Goal: Task Accomplishment & Management: Use online tool/utility

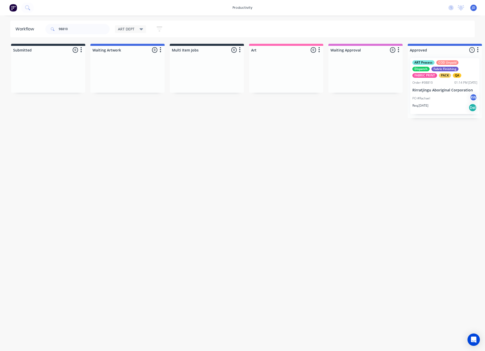
scroll to position [0, 27]
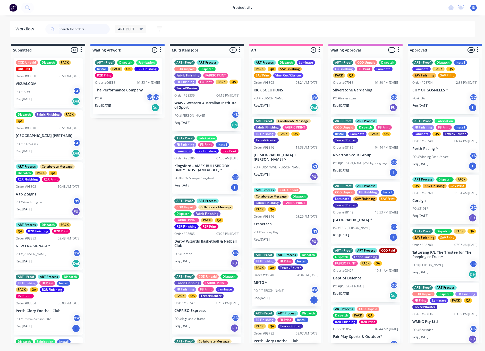
click at [77, 28] on input "text" at bounding box center [84, 29] width 51 height 10
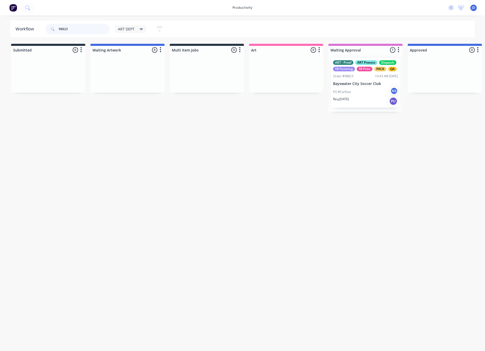
drag, startPoint x: 64, startPoint y: 27, endPoint x: 52, endPoint y: 27, distance: 12.1
click at [52, 27] on div "98823" at bounding box center [77, 29] width 64 height 10
drag, startPoint x: 87, startPoint y: 27, endPoint x: 84, endPoint y: 28, distance: 3.3
click at [87, 27] on input "98823" at bounding box center [84, 29] width 51 height 10
drag, startPoint x: 79, startPoint y: 28, endPoint x: 49, endPoint y: 24, distance: 30.1
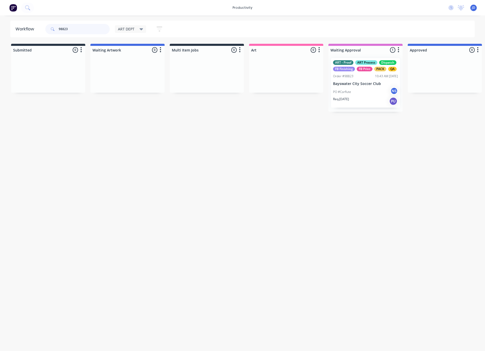
click at [49, 24] on div "98823" at bounding box center [77, 29] width 64 height 10
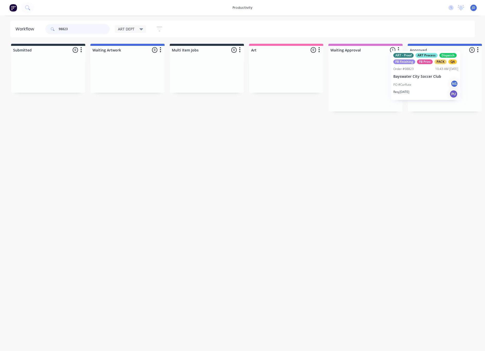
scroll to position [0, 3]
drag, startPoint x: 375, startPoint y: 79, endPoint x: 438, endPoint y: 71, distance: 63.5
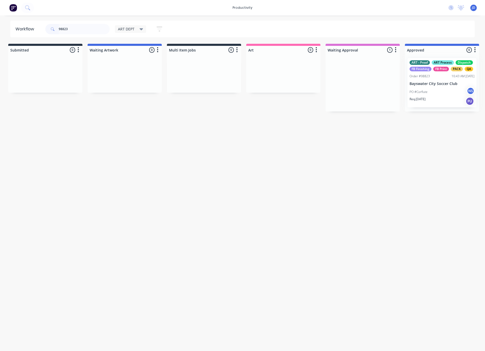
click at [431, 73] on div at bounding box center [442, 82] width 74 height 57
click at [439, 80] on div "ART - Proof ART Process Dispatch FB Finishing FB Print PACK QA Order #98823 10:…" at bounding box center [441, 82] width 69 height 49
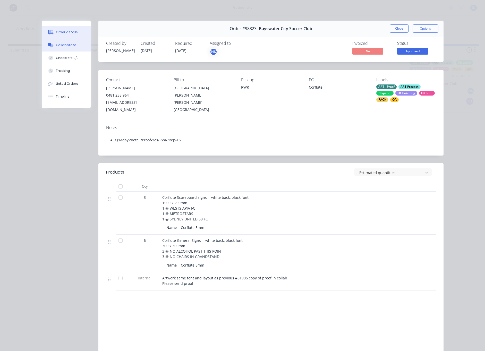
click at [66, 45] on div "Collaborate" at bounding box center [66, 45] width 20 height 5
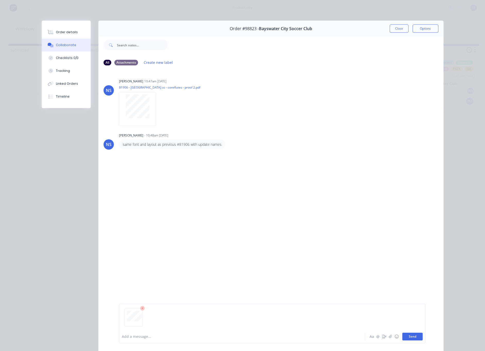
click at [416, 339] on button "Send" at bounding box center [412, 337] width 20 height 8
click at [399, 23] on div "Order #98823 - Bayswater City Soccer Club Close Options" at bounding box center [270, 29] width 345 height 16
click at [398, 26] on button "Close" at bounding box center [399, 28] width 19 height 8
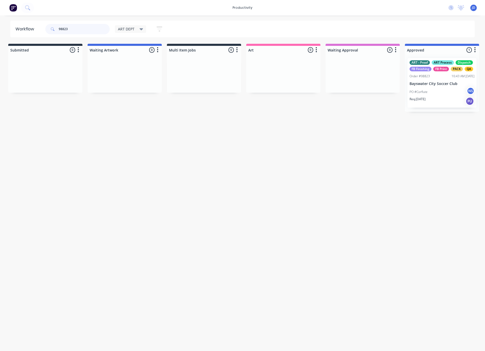
drag, startPoint x: 78, startPoint y: 27, endPoint x: 19, endPoint y: 24, distance: 58.5
click at [19, 24] on header "Workflow 98823 ART DEPT Save new view None edit ART DEPT (Default) edit Banner …" at bounding box center [242, 29] width 465 height 17
drag, startPoint x: 69, startPoint y: 30, endPoint x: 54, endPoint y: 30, distance: 15.2
click at [54, 30] on div "98823" at bounding box center [77, 29] width 64 height 10
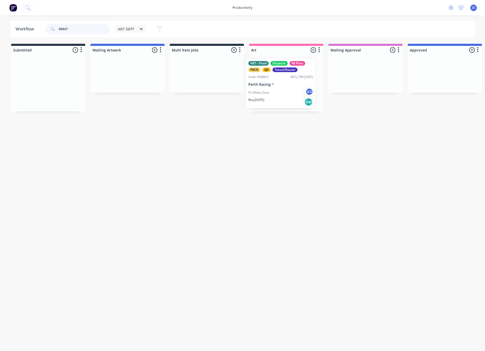
drag, startPoint x: 62, startPoint y: 86, endPoint x: 289, endPoint y: 86, distance: 227.2
click at [262, 99] on p "Req. 10/10/25" at bounding box center [262, 99] width 16 height 5
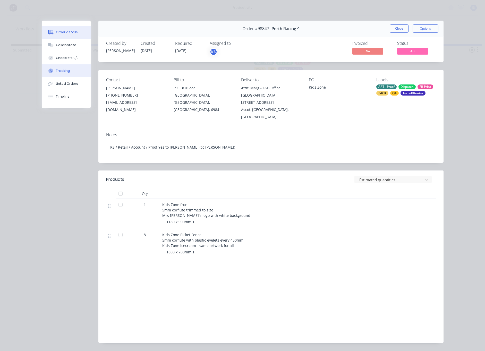
click at [61, 73] on button "Tracking" at bounding box center [66, 70] width 49 height 13
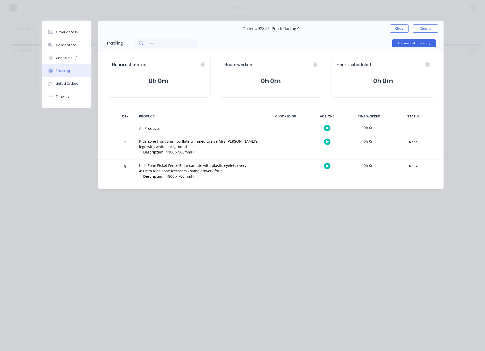
click at [325, 143] on button "button" at bounding box center [327, 142] width 6 height 6
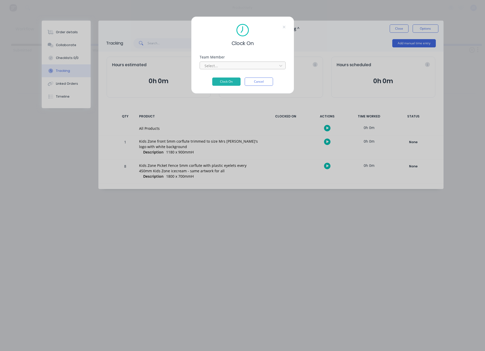
click at [207, 66] on div "Select..." at bounding box center [239, 65] width 70 height 5
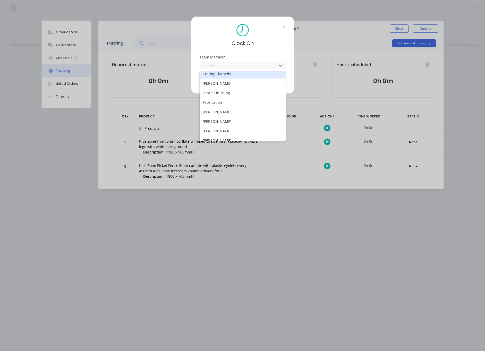
scroll to position [42, 0]
click at [209, 121] on div "[PERSON_NAME]" at bounding box center [243, 121] width 86 height 10
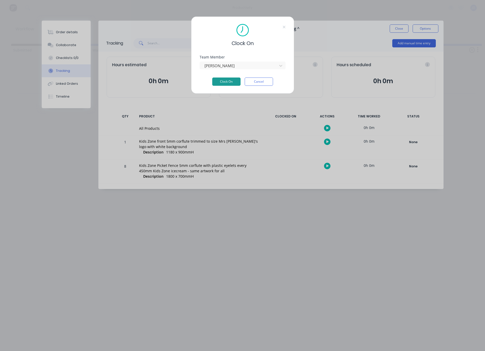
click at [221, 78] on button "Clock On" at bounding box center [226, 82] width 28 height 8
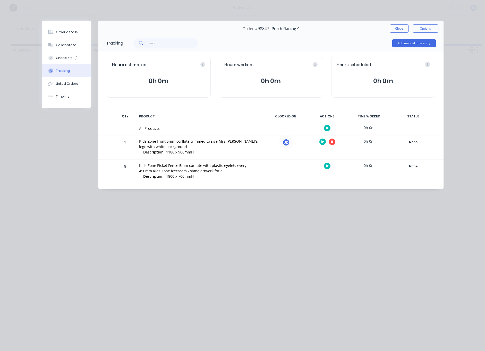
click at [331, 142] on icon "button" at bounding box center [332, 142] width 3 height 3
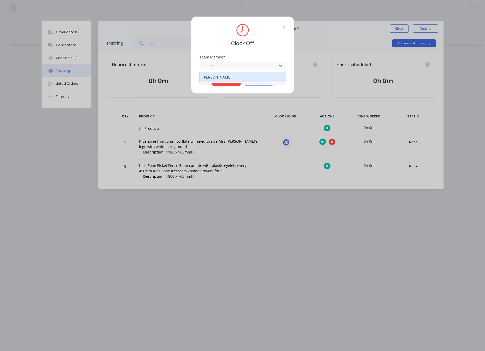
drag, startPoint x: 213, startPoint y: 64, endPoint x: 217, endPoint y: 79, distance: 15.2
click at [213, 64] on div "Select..." at bounding box center [239, 65] width 70 height 5
click at [217, 80] on div "[PERSON_NAME]" at bounding box center [243, 77] width 86 height 10
drag, startPoint x: 220, startPoint y: 81, endPoint x: 252, endPoint y: 88, distance: 33.2
click at [219, 81] on button "Clock Off" at bounding box center [226, 82] width 28 height 8
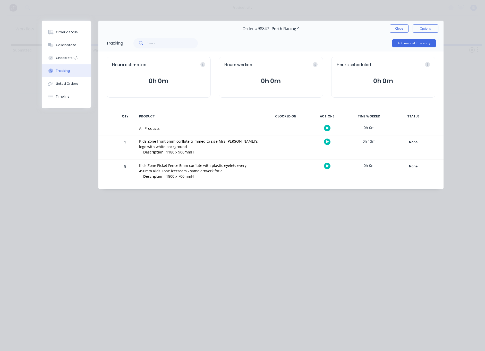
click at [391, 30] on button "Close" at bounding box center [399, 28] width 19 height 8
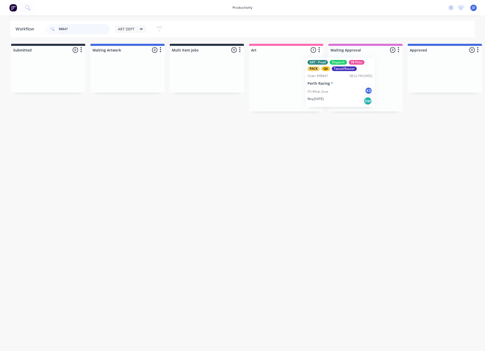
drag, startPoint x: 284, startPoint y: 70, endPoint x: 330, endPoint y: 70, distance: 46.9
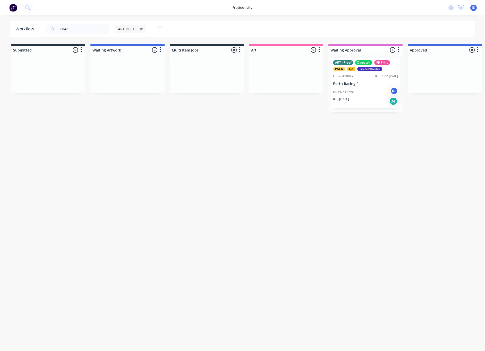
click at [95, 22] on div "98847" at bounding box center [77, 28] width 64 height 15
drag, startPoint x: 88, startPoint y: 29, endPoint x: 42, endPoint y: 27, distance: 45.9
click at [42, 27] on header "Workflow 98847 ART DEPT Save new view None edit ART DEPT (Default) edit Banner …" at bounding box center [242, 29] width 465 height 17
click at [96, 27] on input "98847" at bounding box center [84, 29] width 51 height 10
drag, startPoint x: 90, startPoint y: 29, endPoint x: 39, endPoint y: 28, distance: 51.8
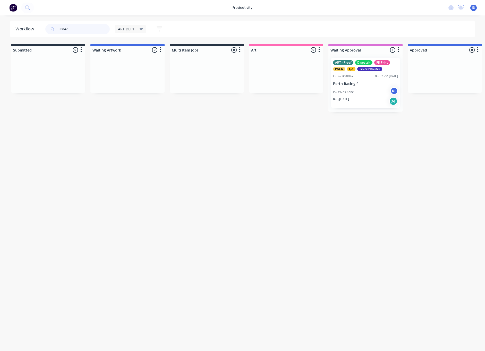
click at [39, 28] on header "Workflow 98847 ART DEPT Save new view None edit ART DEPT (Default) edit Banner …" at bounding box center [242, 29] width 465 height 17
type input "98803"
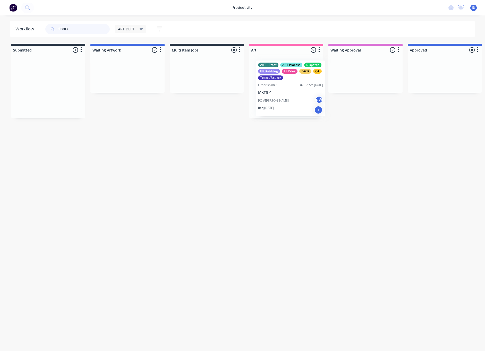
drag, startPoint x: 61, startPoint y: 82, endPoint x: 303, endPoint y: 84, distance: 242.4
click at [298, 85] on div "ART - Proof ART Process Dispatch FB Finishing FB Print PACK QA Texcel/Router Or…" at bounding box center [286, 86] width 69 height 56
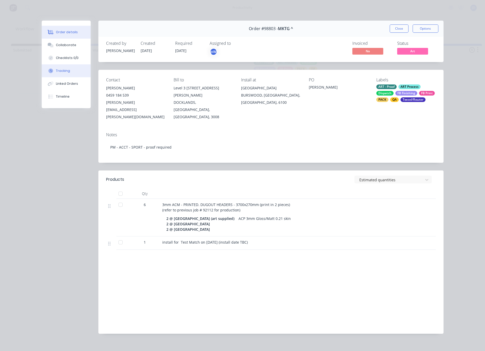
click at [45, 73] on button "Tracking" at bounding box center [66, 70] width 49 height 13
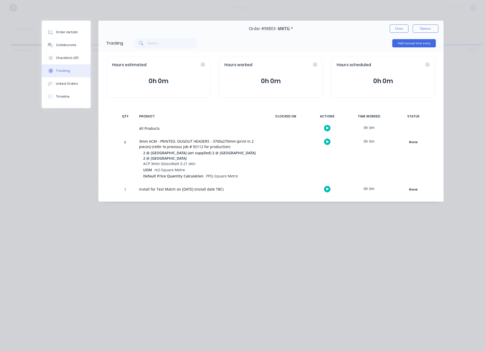
click at [326, 142] on icon "button" at bounding box center [327, 141] width 3 height 3
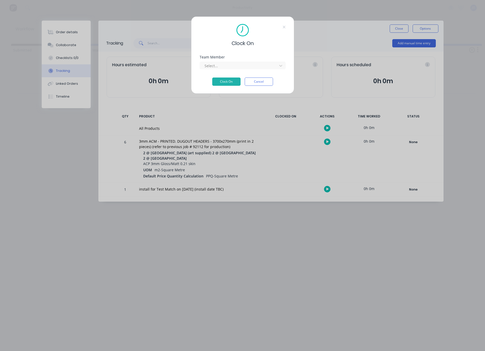
drag, startPoint x: 212, startPoint y: 66, endPoint x: 212, endPoint y: 70, distance: 3.6
click at [212, 66] on div "Select..." at bounding box center [239, 65] width 70 height 5
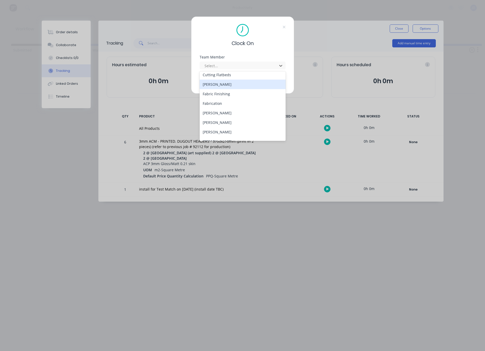
scroll to position [43, 0]
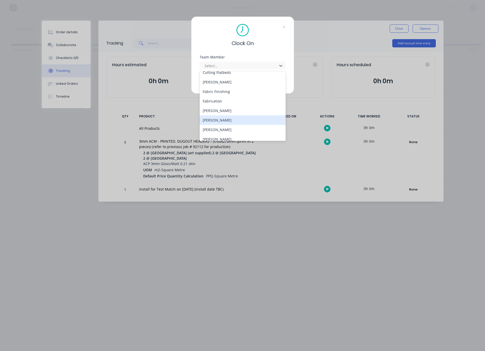
click at [218, 118] on div "[PERSON_NAME]" at bounding box center [243, 120] width 86 height 10
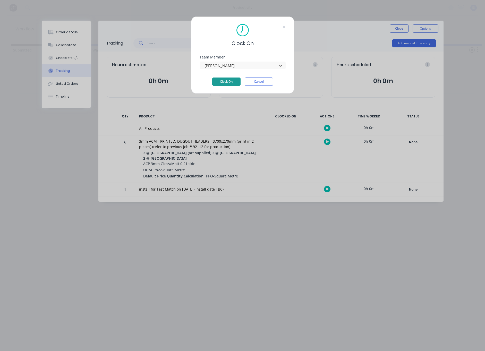
click at [227, 80] on button "Clock On" at bounding box center [226, 82] width 28 height 8
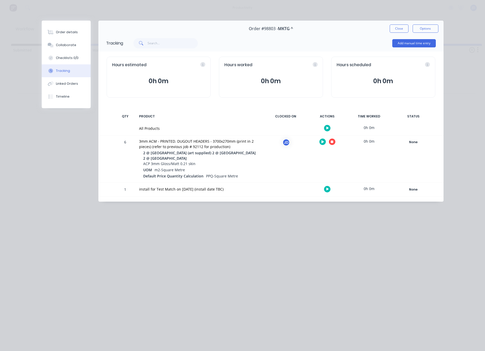
click at [331, 142] on icon "button" at bounding box center [332, 142] width 3 height 3
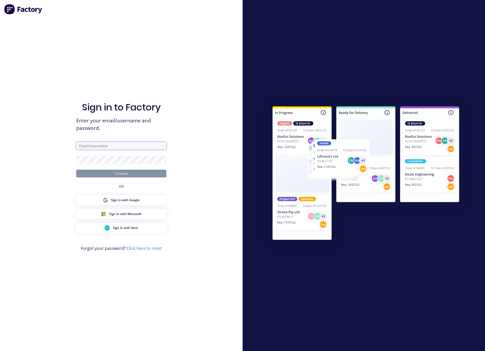
click at [117, 144] on input "text" at bounding box center [121, 146] width 90 height 8
type input "art2@allflags.com.au"
click at [121, 173] on button "Continue" at bounding box center [121, 174] width 90 height 8
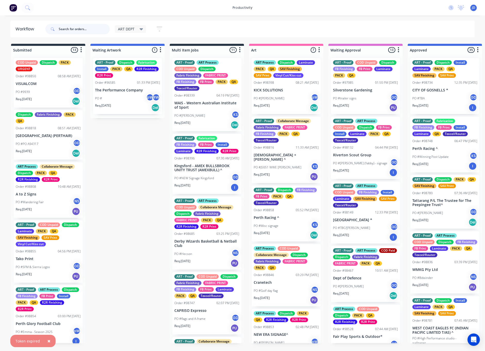
click at [82, 29] on input "text" at bounding box center [84, 29] width 51 height 10
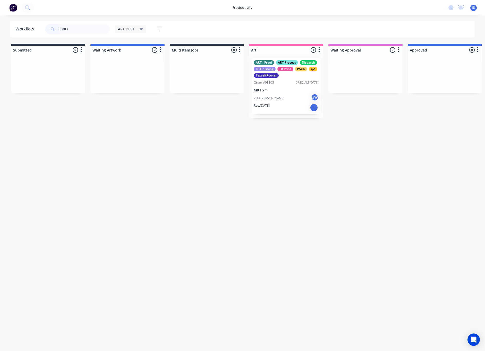
click at [276, 98] on div "PO #BRAD pW" at bounding box center [286, 98] width 65 height 10
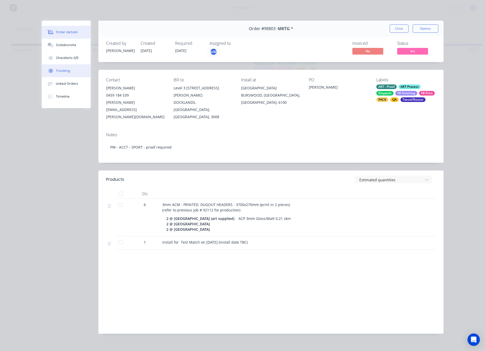
click at [67, 76] on button "Tracking" at bounding box center [66, 70] width 49 height 13
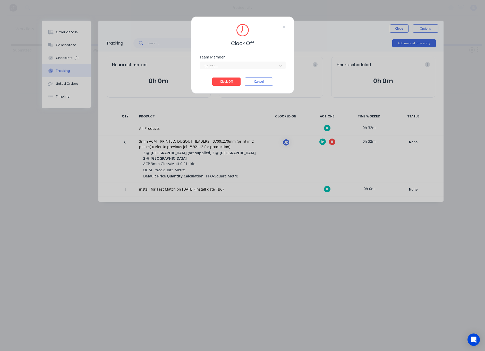
click at [231, 67] on div at bounding box center [239, 66] width 71 height 6
click at [219, 80] on div "[PERSON_NAME]" at bounding box center [243, 77] width 86 height 10
click at [220, 81] on button "Clock Off" at bounding box center [226, 82] width 28 height 8
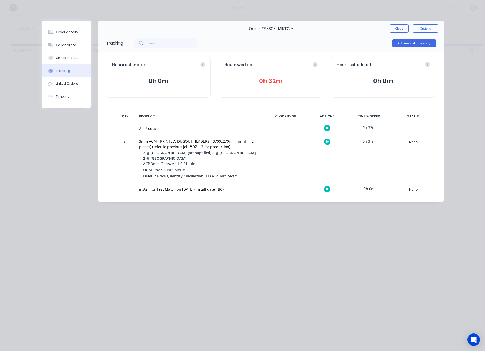
click at [392, 30] on button "Close" at bounding box center [399, 28] width 19 height 8
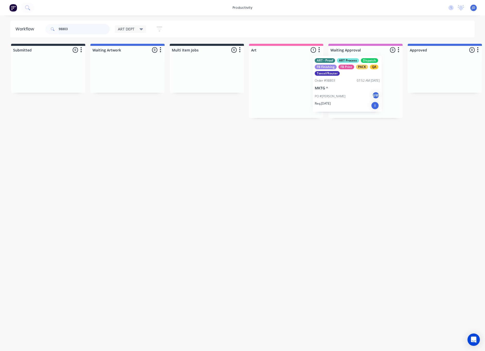
drag, startPoint x: 303, startPoint y: 84, endPoint x: 359, endPoint y: 82, distance: 55.7
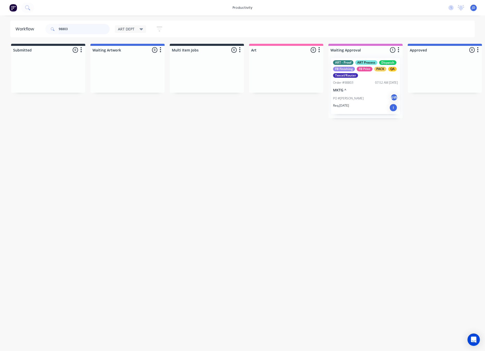
click at [37, 25] on header "Workflow 98803 ART DEPT Save new view None edit ART DEPT (Default) edit Banner …" at bounding box center [242, 29] width 465 height 17
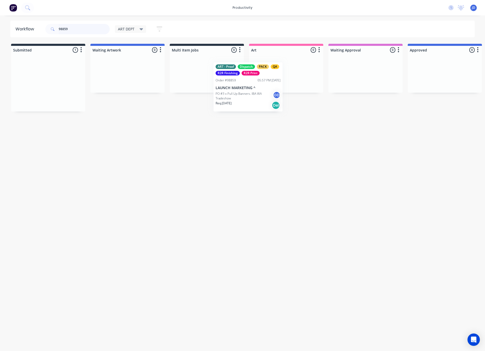
drag, startPoint x: 123, startPoint y: 76, endPoint x: 294, endPoint y: 75, distance: 170.5
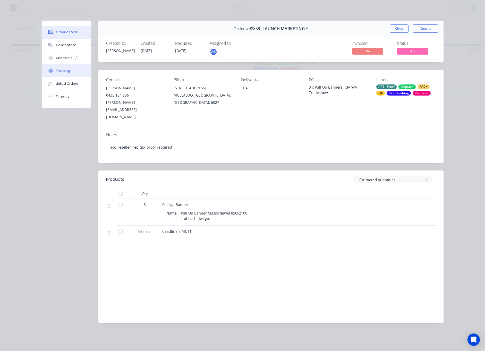
click at [66, 69] on div "Tracking" at bounding box center [63, 71] width 14 height 5
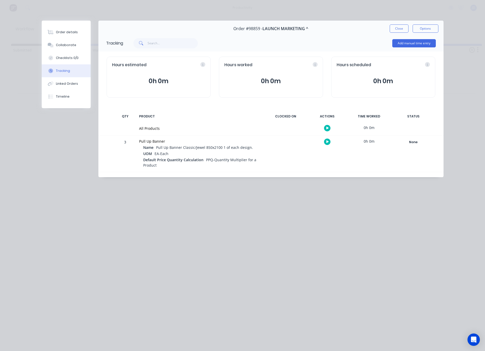
click at [326, 141] on button "button" at bounding box center [327, 142] width 6 height 6
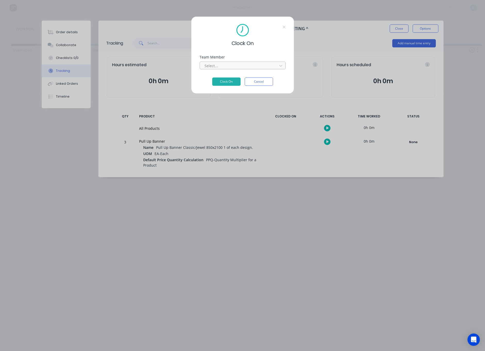
click at [229, 67] on div at bounding box center [239, 66] width 71 height 6
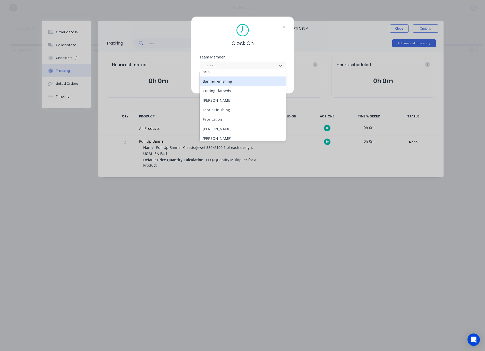
scroll to position [25, 0]
click at [223, 135] on div "[PERSON_NAME]" at bounding box center [243, 138] width 86 height 10
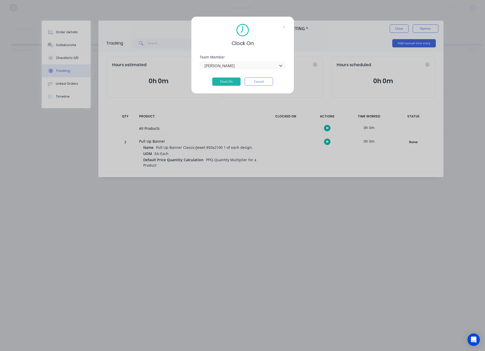
click at [267, 84] on button "Cancel" at bounding box center [259, 82] width 28 height 8
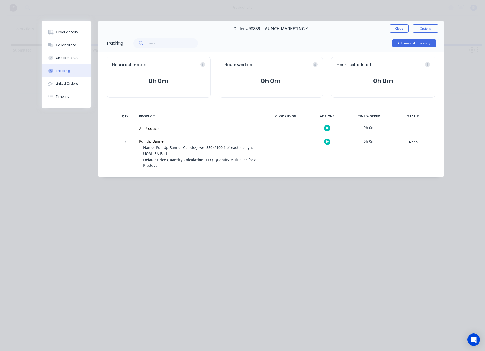
click at [391, 29] on button "Close" at bounding box center [399, 28] width 19 height 8
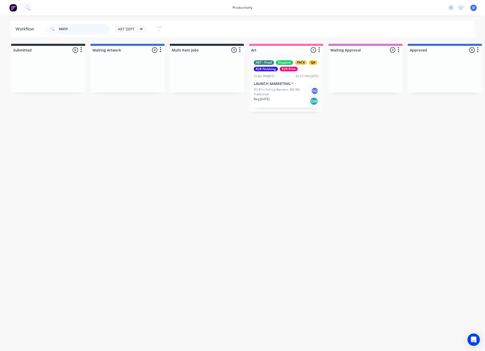
drag, startPoint x: 54, startPoint y: 29, endPoint x: 25, endPoint y: 27, distance: 28.7
click at [25, 27] on header "Workflow 98859 ART DEPT Save new view None edit ART DEPT (Default) edit Banner …" at bounding box center [242, 29] width 465 height 17
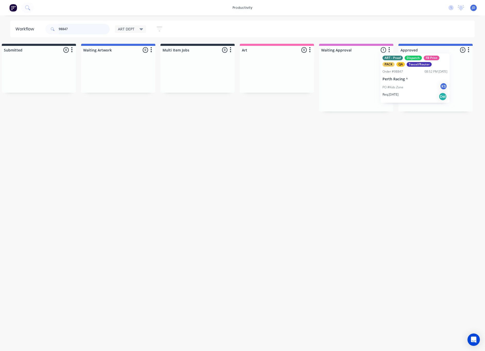
scroll to position [0, 30]
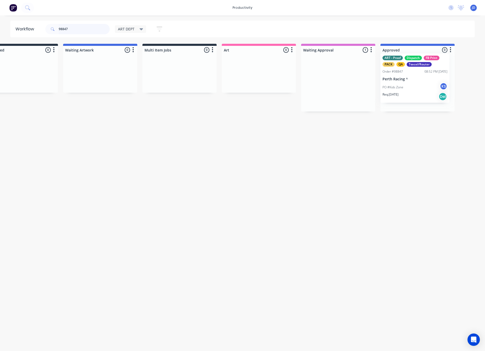
drag, startPoint x: 369, startPoint y: 90, endPoint x: 396, endPoint y: 86, distance: 27.8
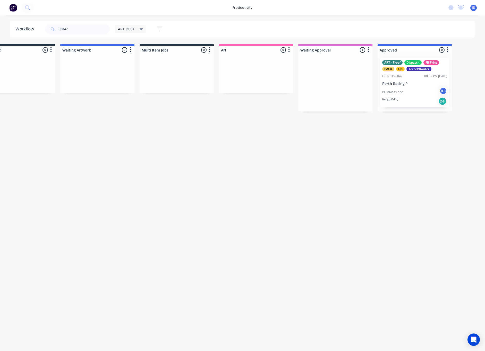
click at [395, 90] on div at bounding box center [415, 82] width 74 height 57
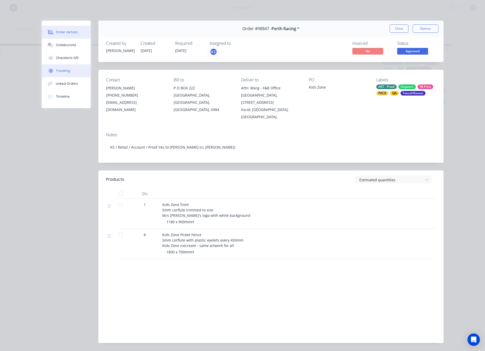
click at [62, 66] on button "Tracking" at bounding box center [66, 70] width 49 height 13
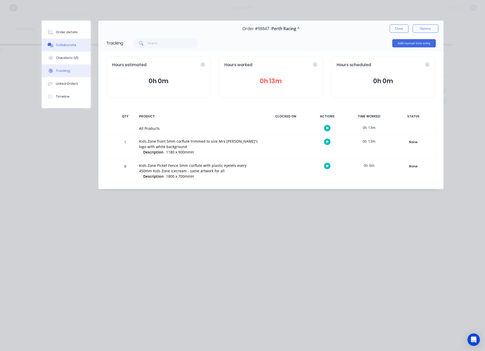
click at [70, 46] on div "Collaborate" at bounding box center [66, 45] width 20 height 5
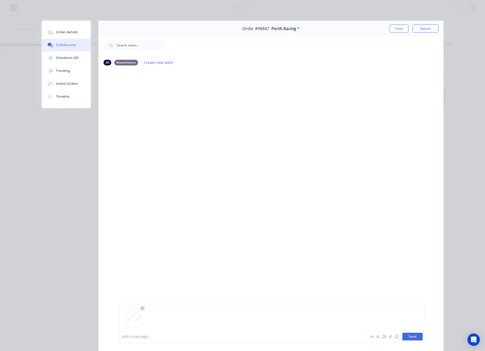
click at [409, 334] on button "Send" at bounding box center [412, 337] width 20 height 8
click at [398, 25] on button "Close" at bounding box center [399, 28] width 19 height 8
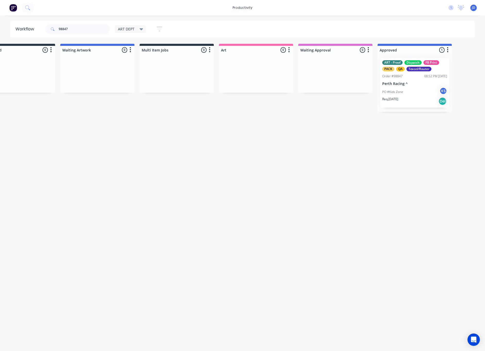
click at [364, 121] on div "Workflow 98847 ART DEPT Save new view None edit ART DEPT (Default) edit Banner …" at bounding box center [212, 181] width 485 height 320
drag, startPoint x: 54, startPoint y: 28, endPoint x: 29, endPoint y: 25, distance: 24.9
click at [29, 25] on header "Workflow 98847 ART DEPT Save new view None edit ART DEPT (Default) edit Banner …" at bounding box center [242, 29] width 465 height 17
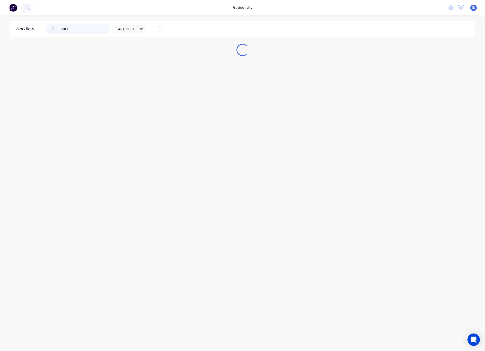
scroll to position [0, 0]
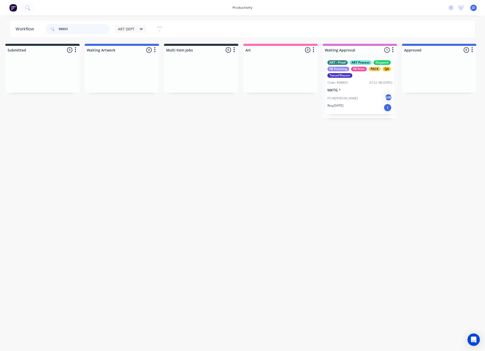
drag, startPoint x: 360, startPoint y: 95, endPoint x: 400, endPoint y: 94, distance: 39.7
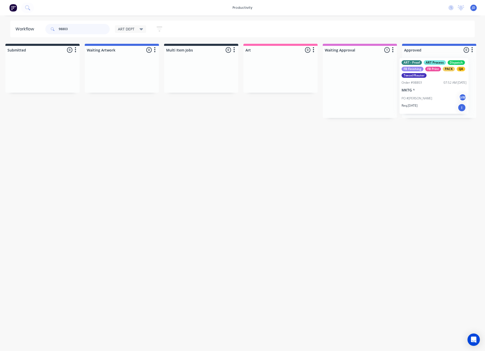
scroll to position [0, 11]
click at [408, 100] on p "PO #BRAD" at bounding box center [417, 98] width 31 height 5
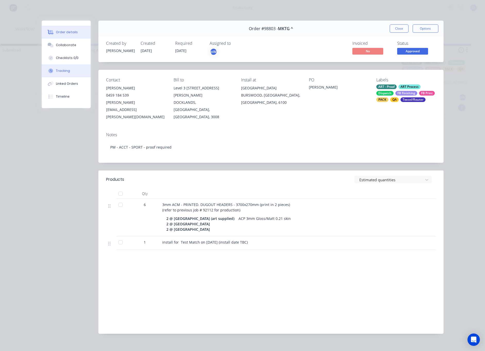
click at [56, 72] on div "Tracking" at bounding box center [63, 71] width 14 height 5
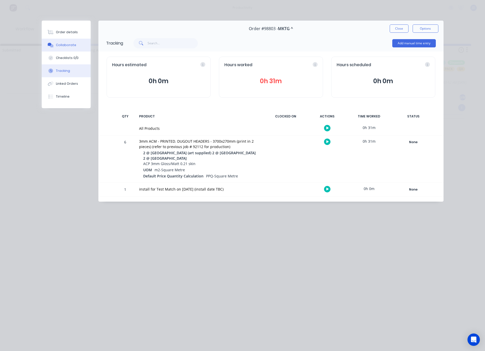
click at [62, 50] on button "Collaborate" at bounding box center [66, 45] width 49 height 13
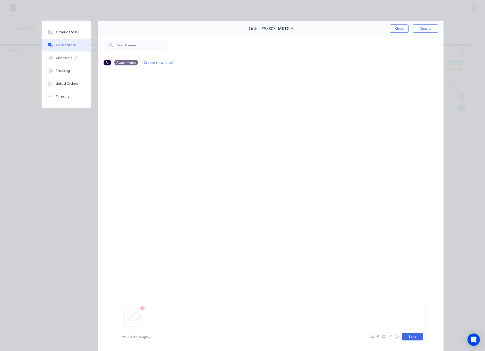
click at [407, 335] on button "Send" at bounding box center [412, 337] width 20 height 8
click at [393, 27] on button "Close" at bounding box center [399, 28] width 19 height 8
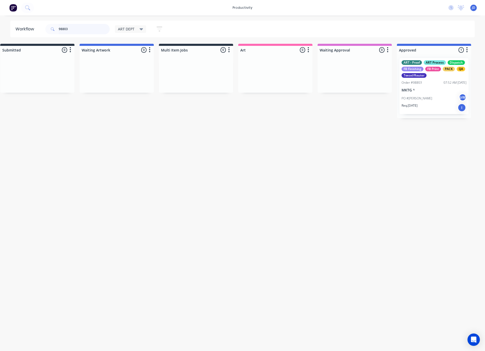
drag, startPoint x: 81, startPoint y: 30, endPoint x: 39, endPoint y: 25, distance: 42.0
click at [39, 25] on header "Workflow 98803 ART DEPT Save new view None edit ART DEPT (Default) edit Banner …" at bounding box center [242, 29] width 465 height 17
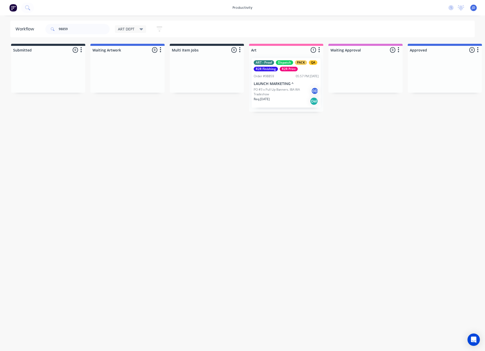
click at [275, 82] on p "LAUNCH MARKETING ^" at bounding box center [286, 84] width 65 height 4
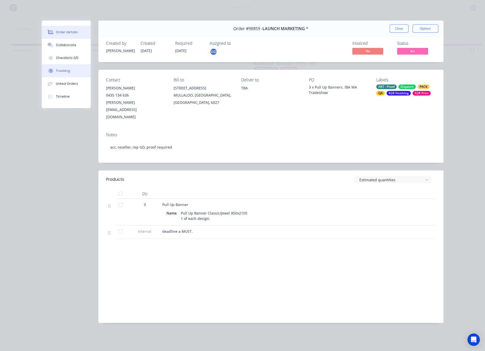
drag, startPoint x: 67, startPoint y: 69, endPoint x: 79, endPoint y: 71, distance: 12.0
click at [67, 69] on div "Tracking" at bounding box center [63, 71] width 14 height 5
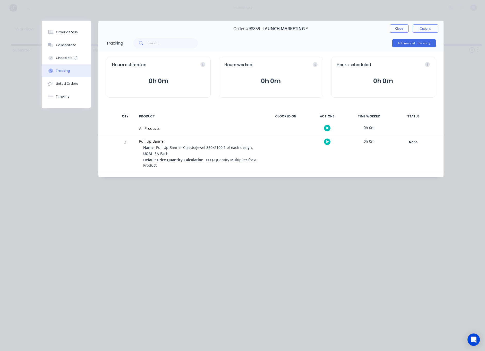
click at [324, 143] on button "button" at bounding box center [327, 142] width 6 height 6
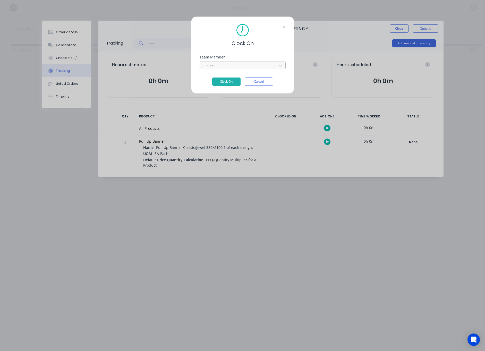
click at [241, 68] on div at bounding box center [239, 66] width 71 height 6
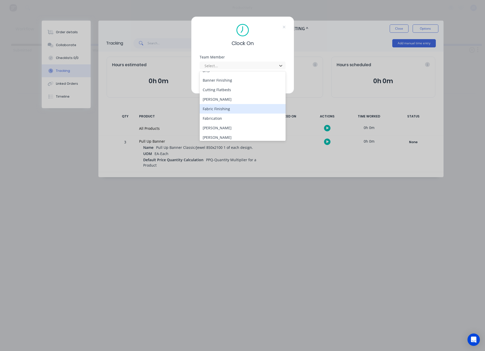
scroll to position [26, 0]
click at [226, 135] on div "[PERSON_NAME]" at bounding box center [243, 137] width 86 height 10
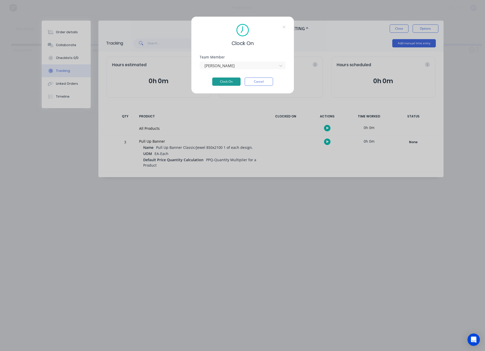
click at [226, 79] on button "Clock On" at bounding box center [226, 82] width 28 height 8
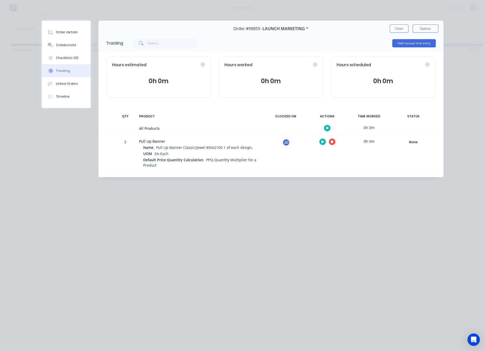
click at [334, 144] on button "button" at bounding box center [332, 142] width 6 height 6
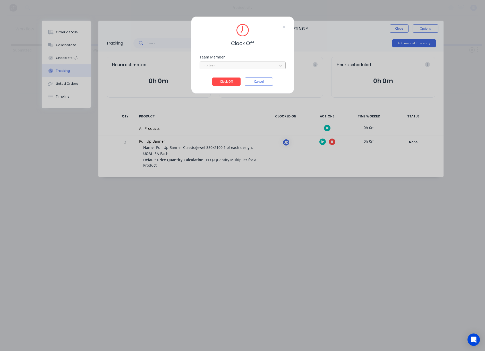
click at [237, 65] on div at bounding box center [239, 66] width 71 height 6
click at [216, 83] on div "[PERSON_NAME]" at bounding box center [243, 77] width 86 height 12
click at [216, 79] on div "[PERSON_NAME]" at bounding box center [243, 77] width 86 height 10
click at [220, 82] on button "Clock Off" at bounding box center [226, 82] width 28 height 8
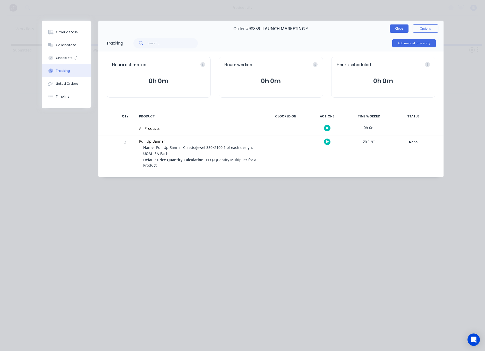
drag, startPoint x: 388, startPoint y: 30, endPoint x: 395, endPoint y: 30, distance: 7.5
click at [390, 30] on div "Order #98859 - LAUNCH MARKETING ^ Close Options" at bounding box center [270, 29] width 345 height 16
click at [410, 29] on div "Close Options" at bounding box center [414, 28] width 49 height 8
click at [399, 28] on button "Close" at bounding box center [399, 28] width 19 height 8
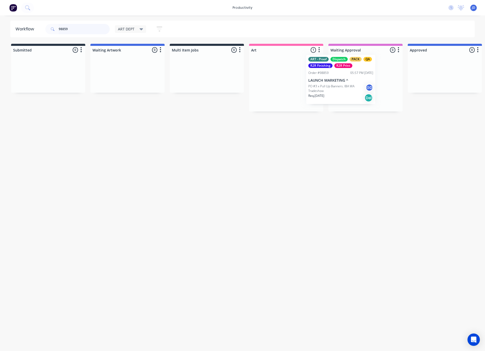
drag, startPoint x: 308, startPoint y: 81, endPoint x: 366, endPoint y: 78, distance: 58.6
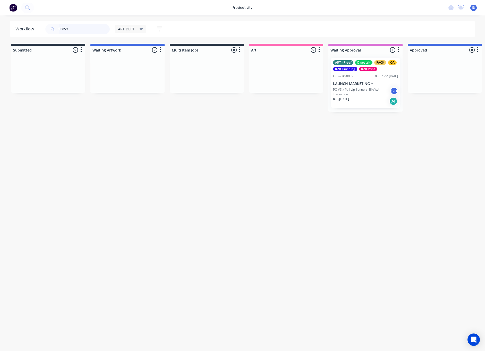
drag, startPoint x: 63, startPoint y: 27, endPoint x: 55, endPoint y: 27, distance: 8.3
click at [55, 27] on div "98859" at bounding box center [77, 29] width 64 height 10
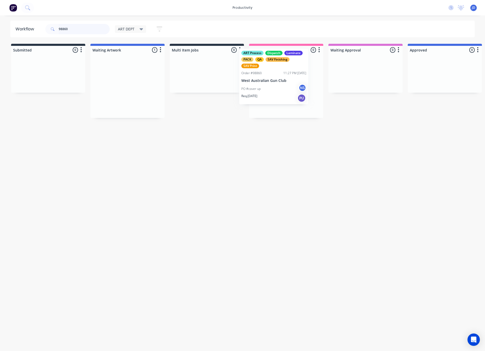
drag, startPoint x: 140, startPoint y: 98, endPoint x: 265, endPoint y: 88, distance: 125.3
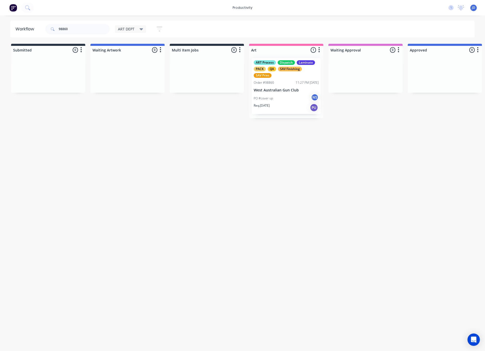
click at [270, 92] on p "West Australian Gun Club" at bounding box center [286, 90] width 65 height 4
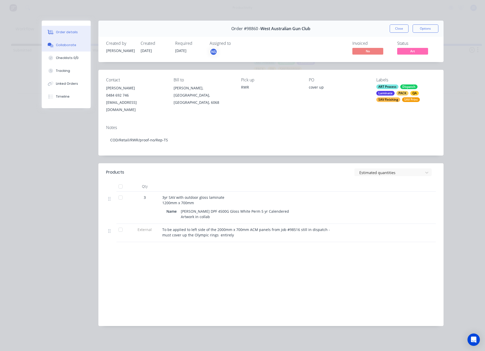
click at [56, 45] on div "Collaborate" at bounding box center [66, 45] width 20 height 5
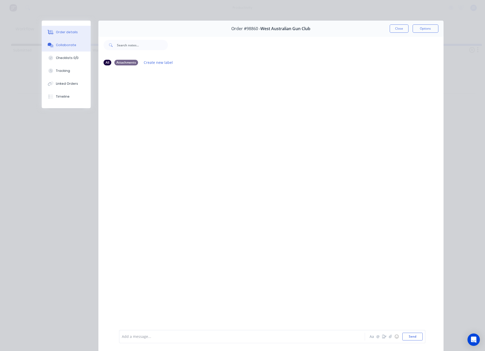
click at [64, 36] on button "Order details" at bounding box center [66, 32] width 49 height 13
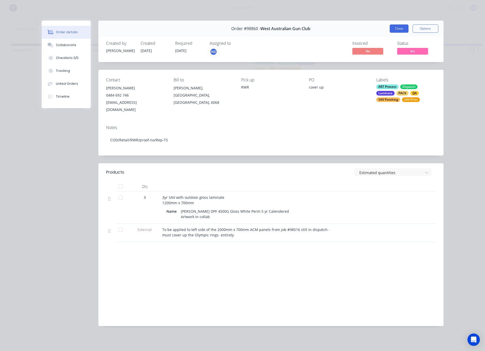
click at [396, 30] on button "Close" at bounding box center [399, 28] width 19 height 8
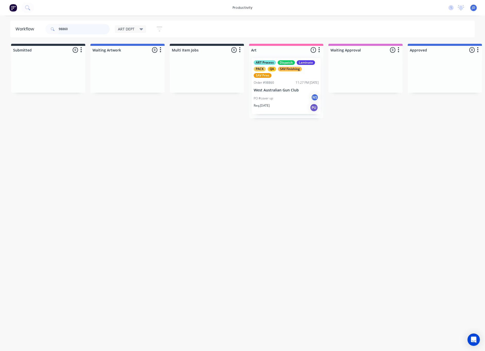
drag, startPoint x: 88, startPoint y: 30, endPoint x: 57, endPoint y: 29, distance: 30.1
click at [57, 29] on div "98860" at bounding box center [77, 29] width 64 height 10
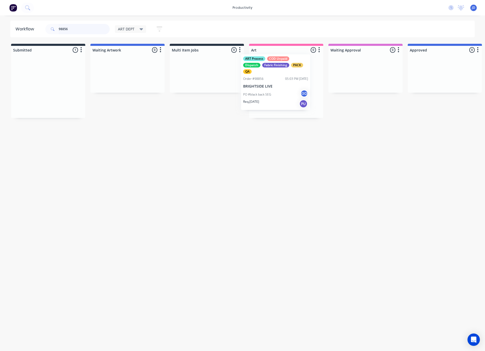
drag, startPoint x: 79, startPoint y: 81, endPoint x: 298, endPoint y: 78, distance: 219.2
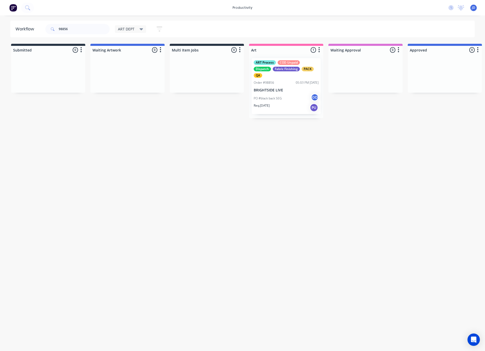
click at [278, 97] on p "PO #black back SEG" at bounding box center [268, 98] width 28 height 5
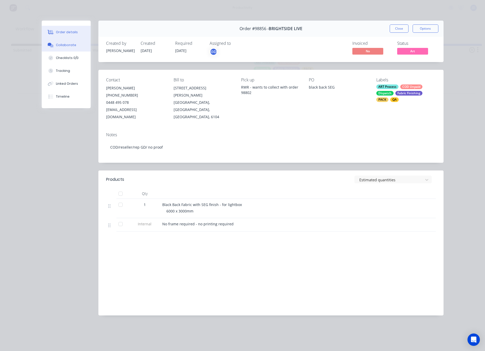
click at [65, 51] on button "Collaborate" at bounding box center [66, 45] width 49 height 13
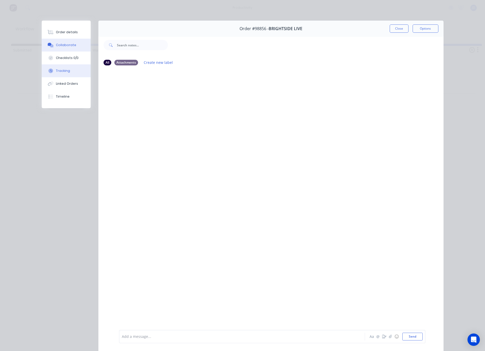
click at [57, 70] on div "Tracking" at bounding box center [63, 71] width 14 height 5
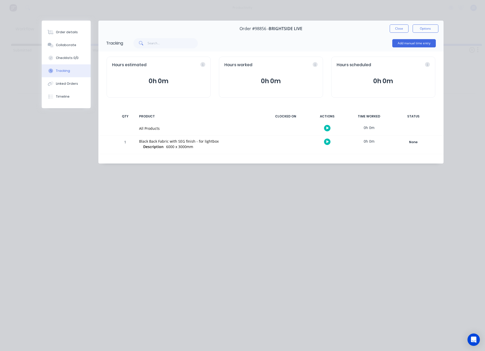
click at [328, 142] on icon "button" at bounding box center [327, 141] width 3 height 3
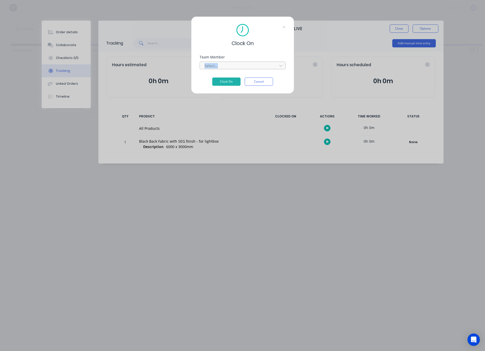
drag, startPoint x: 205, startPoint y: 60, endPoint x: 208, endPoint y: 63, distance: 4.0
click at [206, 61] on div "Team Member Select..." at bounding box center [243, 62] width 86 height 14
click at [209, 63] on div "Select..." at bounding box center [239, 65] width 70 height 5
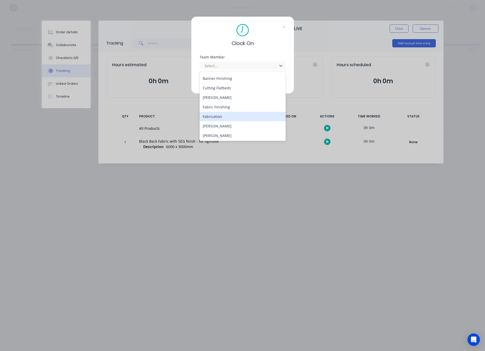
scroll to position [77, 0]
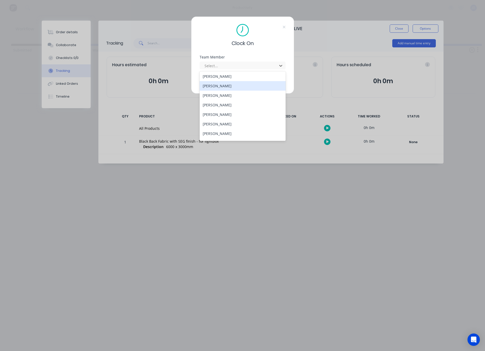
click at [210, 86] on div "[PERSON_NAME]" at bounding box center [243, 86] width 86 height 10
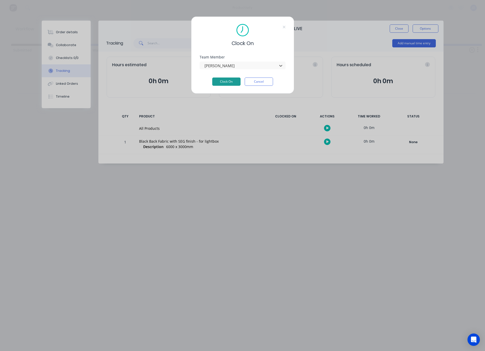
click at [221, 80] on button "Clock On" at bounding box center [226, 82] width 28 height 8
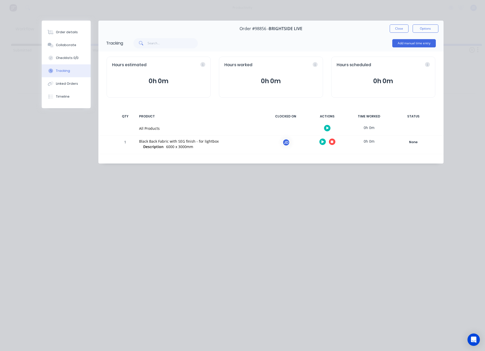
click at [335, 146] on div at bounding box center [327, 141] width 39 height 13
click at [332, 144] on button "button" at bounding box center [332, 142] width 6 height 6
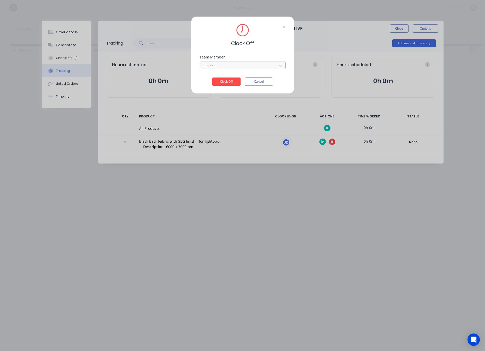
drag, startPoint x: 250, startPoint y: 60, endPoint x: 249, endPoint y: 64, distance: 4.2
click at [250, 60] on div "Team Member Select..." at bounding box center [243, 62] width 86 height 14
click at [249, 64] on div at bounding box center [239, 66] width 71 height 6
click at [222, 75] on div "[PERSON_NAME]" at bounding box center [243, 77] width 86 height 10
click at [223, 77] on div "Team Member option Jesse Divitini, selected. Jesse Divitini" at bounding box center [243, 66] width 86 height 22
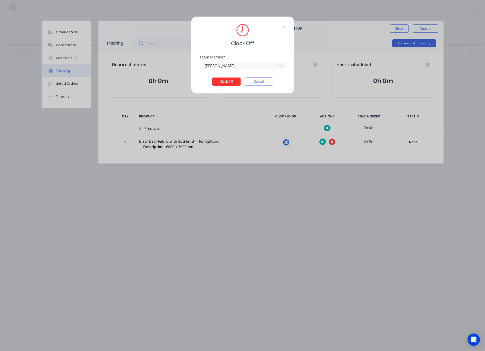
click at [224, 80] on button "Clock Off" at bounding box center [226, 82] width 28 height 8
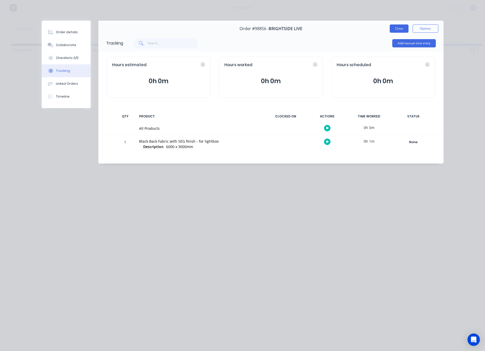
click at [399, 27] on button "Close" at bounding box center [399, 28] width 19 height 8
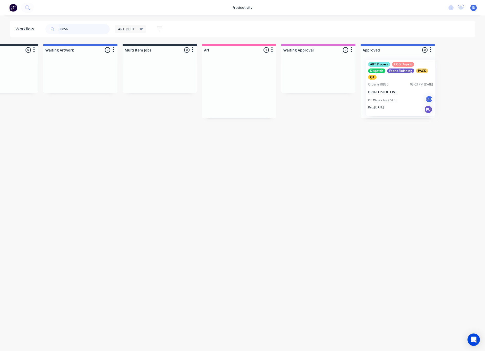
scroll to position [0, 55]
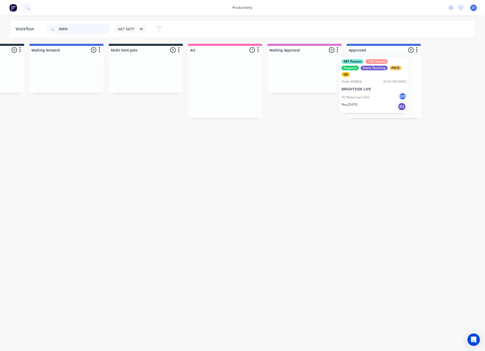
drag, startPoint x: 275, startPoint y: 81, endPoint x: 365, endPoint y: 80, distance: 90.4
drag, startPoint x: 75, startPoint y: 28, endPoint x: 50, endPoint y: 31, distance: 25.2
click at [50, 31] on div "98856" at bounding box center [77, 29] width 64 height 10
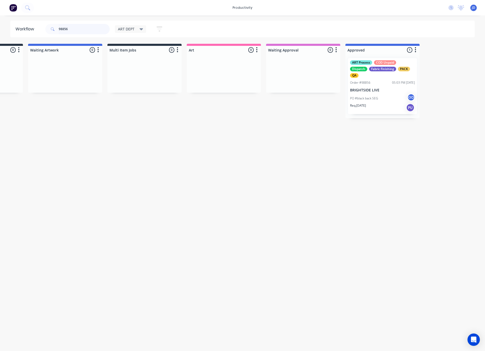
drag, startPoint x: 77, startPoint y: 29, endPoint x: 58, endPoint y: 28, distance: 18.6
click at [58, 28] on div "98856" at bounding box center [77, 29] width 64 height 10
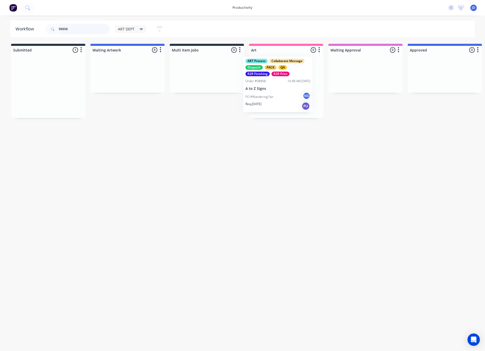
drag, startPoint x: 112, startPoint y: 87, endPoint x: 290, endPoint y: 91, distance: 178.0
click at [266, 98] on p "PO #Wandering Fair" at bounding box center [268, 98] width 28 height 5
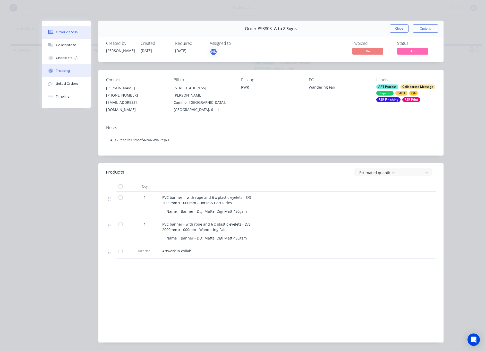
click at [65, 73] on button "Tracking" at bounding box center [66, 70] width 49 height 13
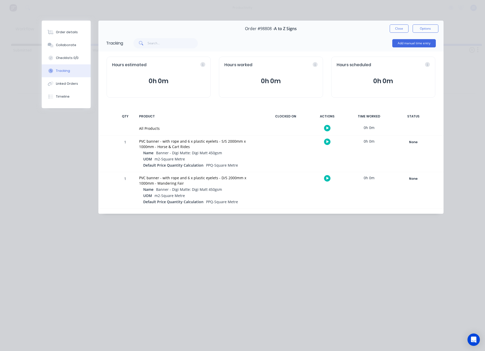
click at [327, 142] on icon "button" at bounding box center [327, 141] width 3 height 3
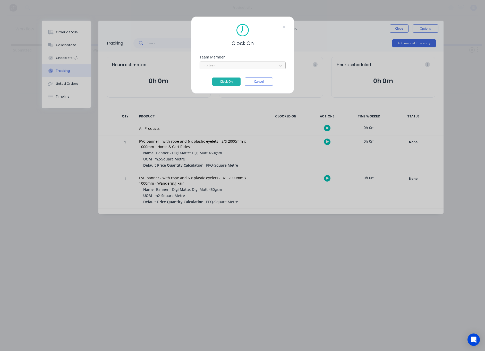
click at [219, 66] on div at bounding box center [239, 66] width 71 height 6
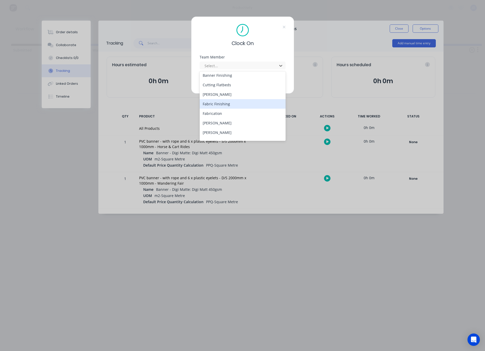
scroll to position [31, 0]
click at [221, 130] on div "[PERSON_NAME]" at bounding box center [243, 132] width 86 height 10
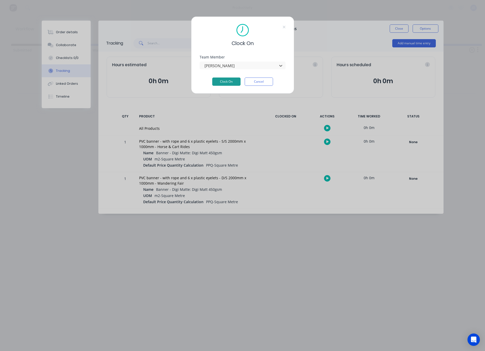
click at [225, 81] on button "Clock On" at bounding box center [226, 82] width 28 height 8
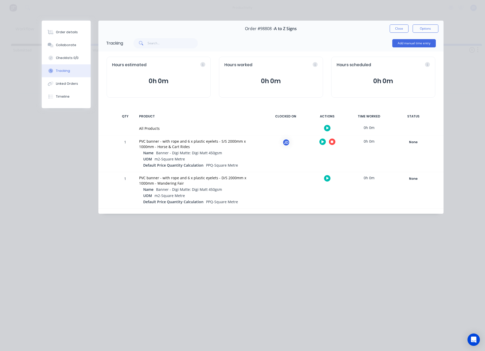
click at [332, 142] on icon "button" at bounding box center [332, 142] width 3 height 3
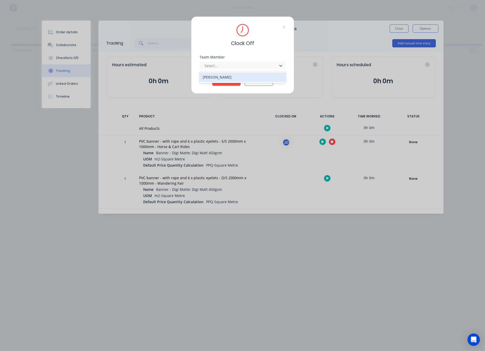
drag, startPoint x: 233, startPoint y: 67, endPoint x: 223, endPoint y: 75, distance: 13.0
click at [233, 67] on div at bounding box center [239, 66] width 71 height 6
click at [218, 81] on div "[PERSON_NAME]" at bounding box center [243, 77] width 86 height 10
click at [223, 82] on button "Clock Off" at bounding box center [226, 82] width 28 height 8
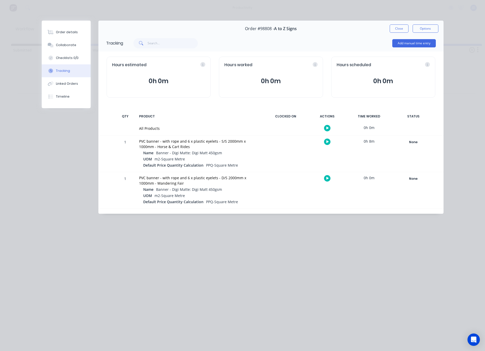
click at [389, 32] on div "Order #98808 - A to Z Signs Close Options" at bounding box center [270, 29] width 345 height 16
drag, startPoint x: 393, startPoint y: 30, endPoint x: 381, endPoint y: 33, distance: 12.3
click at [393, 30] on button "Close" at bounding box center [399, 28] width 19 height 8
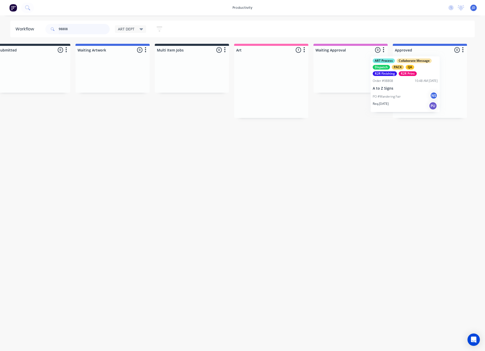
scroll to position [0, 31]
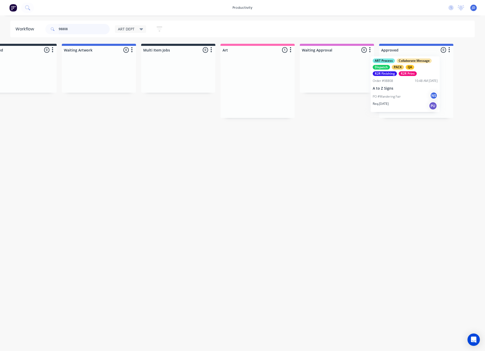
drag, startPoint x: 381, startPoint y: 79, endPoint x: 398, endPoint y: 79, distance: 16.7
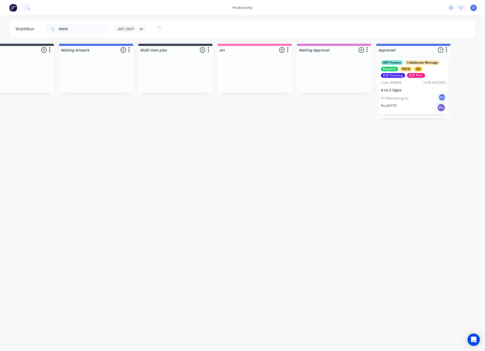
click at [397, 86] on div "ART Process Collaborate Message Dispatch PACK QA R2R Finishing R2R Print Order …" at bounding box center [413, 86] width 69 height 56
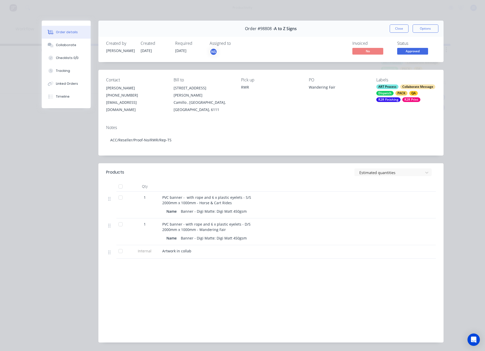
drag, startPoint x: 53, startPoint y: 45, endPoint x: 14, endPoint y: 56, distance: 40.9
click at [53, 45] on icon at bounding box center [52, 45] width 4 height 3
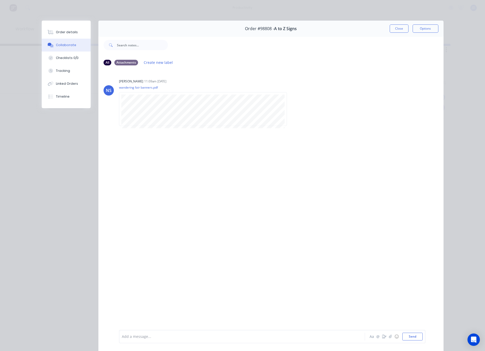
drag, startPoint x: 402, startPoint y: 30, endPoint x: 417, endPoint y: 31, distance: 15.2
click at [401, 30] on button "Close" at bounding box center [399, 28] width 19 height 8
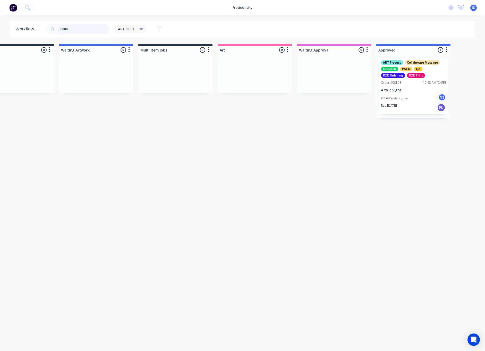
drag, startPoint x: 69, startPoint y: 27, endPoint x: 48, endPoint y: 24, distance: 21.1
click at [48, 24] on div "98808" at bounding box center [77, 29] width 64 height 10
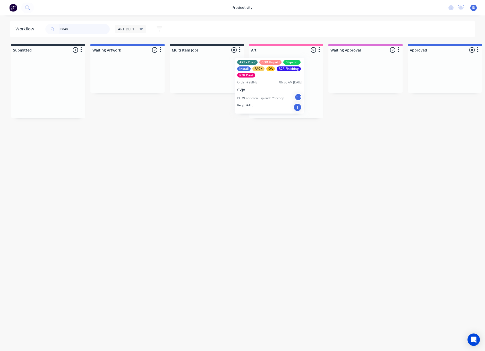
drag, startPoint x: 68, startPoint y: 83, endPoint x: 292, endPoint y: 82, distance: 224.1
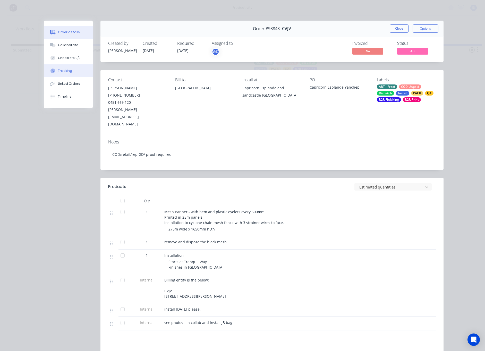
click at [59, 67] on button "Tracking" at bounding box center [68, 70] width 49 height 13
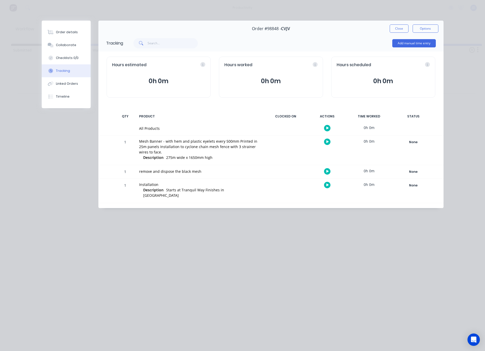
click at [327, 144] on button "button" at bounding box center [327, 142] width 6 height 6
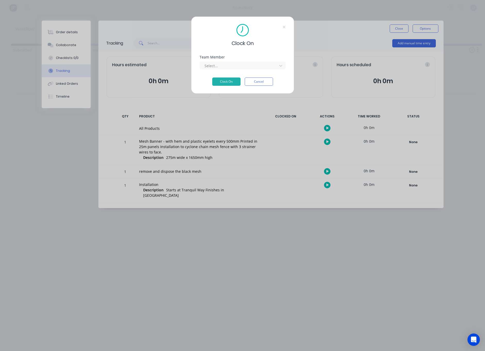
drag, startPoint x: 226, startPoint y: 66, endPoint x: 221, endPoint y: 71, distance: 6.4
click at [226, 67] on div at bounding box center [239, 66] width 71 height 6
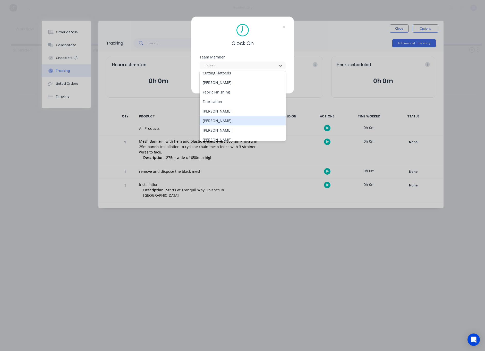
scroll to position [42, 0]
drag, startPoint x: 215, startPoint y: 121, endPoint x: 292, endPoint y: 120, distance: 77.8
click at [215, 121] on div "[PERSON_NAME]" at bounding box center [243, 121] width 86 height 10
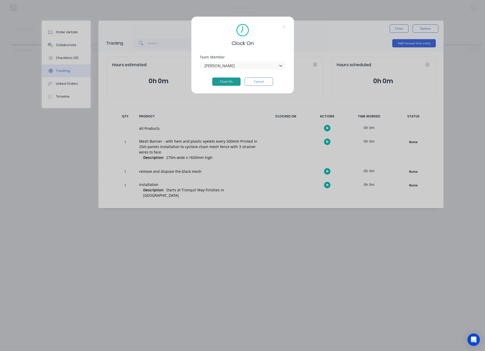
click at [224, 83] on button "Clock On" at bounding box center [226, 82] width 28 height 8
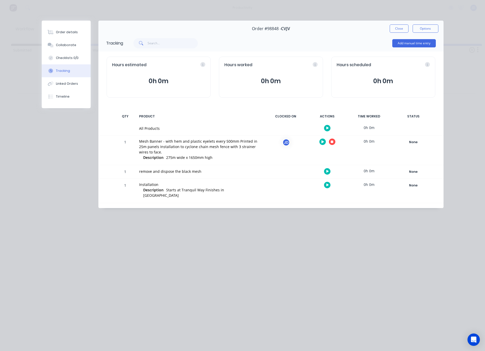
click at [334, 149] on div "1 Mesh Banner - with hem and plastic eyelets every 500mm Printed in 25m panels …" at bounding box center [270, 149] width 345 height 29
click at [331, 143] on icon "button" at bounding box center [332, 141] width 3 height 3
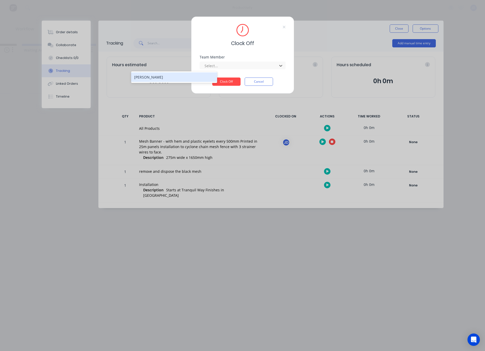
drag, startPoint x: 228, startPoint y: 64, endPoint x: 224, endPoint y: 75, distance: 12.2
click at [228, 64] on div at bounding box center [239, 66] width 71 height 6
click at [209, 74] on div "[PERSON_NAME]" at bounding box center [174, 77] width 86 height 10
drag, startPoint x: 223, startPoint y: 81, endPoint x: 229, endPoint y: 79, distance: 6.4
click at [223, 81] on button "Clock Off" at bounding box center [226, 82] width 28 height 8
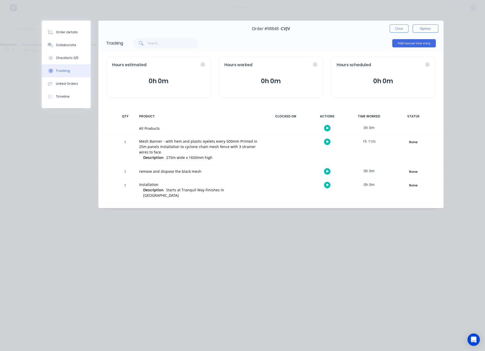
click at [400, 30] on button "Close" at bounding box center [399, 28] width 19 height 8
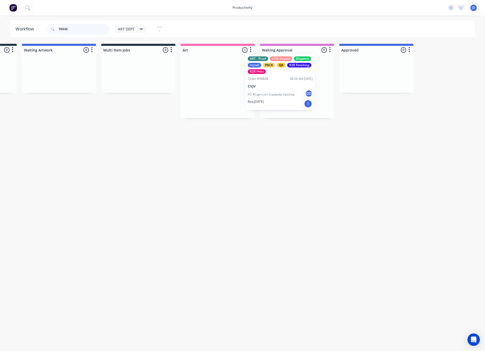
drag, startPoint x: 221, startPoint y: 95, endPoint x: 293, endPoint y: 94, distance: 71.6
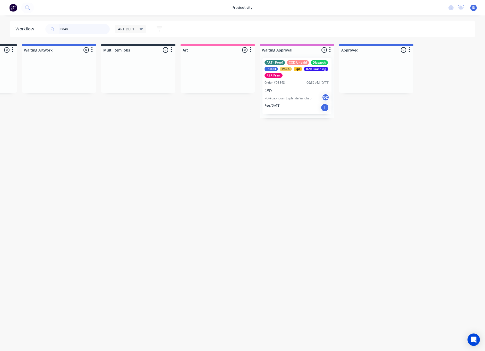
drag, startPoint x: 72, startPoint y: 28, endPoint x: 46, endPoint y: 24, distance: 25.7
click at [46, 24] on div "98848" at bounding box center [77, 29] width 64 height 10
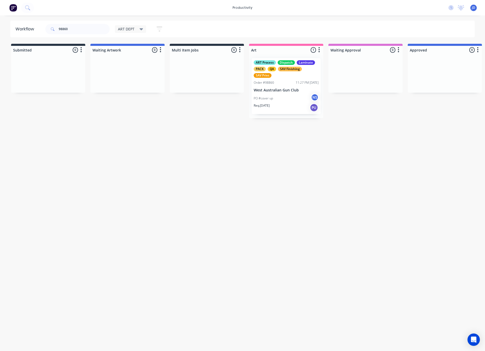
click at [281, 93] on div "ART Process Dispatch Laminate PACK QA SAV Finishing SAV Print Order #98860 11:2…" at bounding box center [286, 86] width 69 height 56
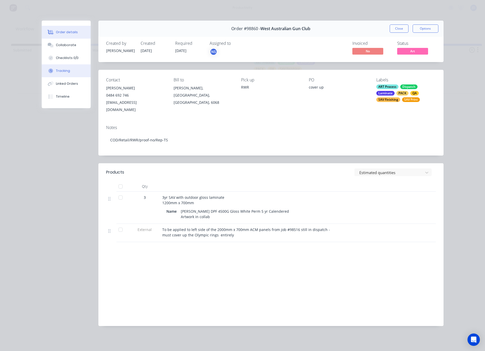
click at [64, 68] on button "Tracking" at bounding box center [66, 70] width 49 height 13
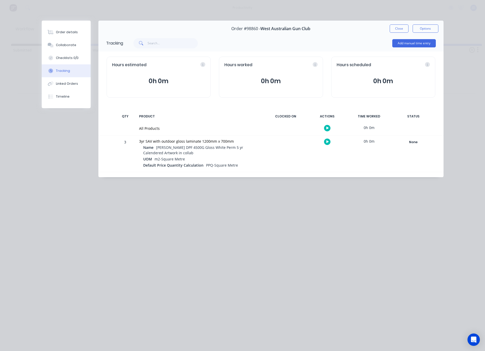
click at [325, 144] on button "button" at bounding box center [327, 142] width 6 height 6
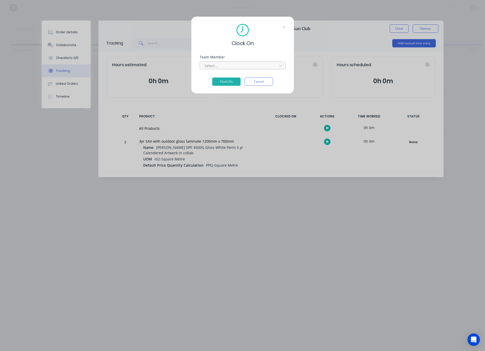
click at [225, 65] on div at bounding box center [239, 66] width 71 height 6
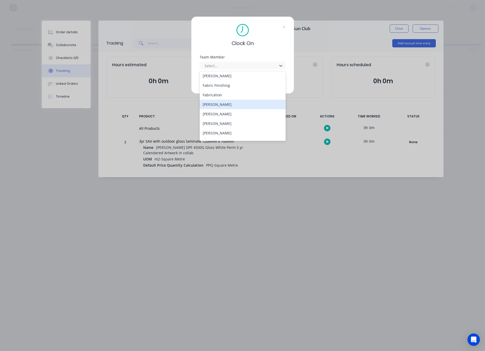
scroll to position [49, 0]
drag, startPoint x: 211, startPoint y: 117, endPoint x: 215, endPoint y: 112, distance: 7.2
click at [211, 117] on div "[PERSON_NAME]" at bounding box center [243, 114] width 86 height 10
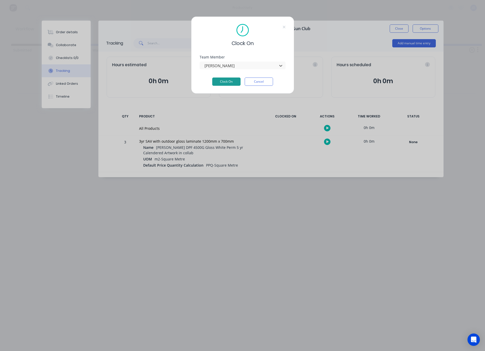
click at [229, 84] on button "Clock On" at bounding box center [226, 82] width 28 height 8
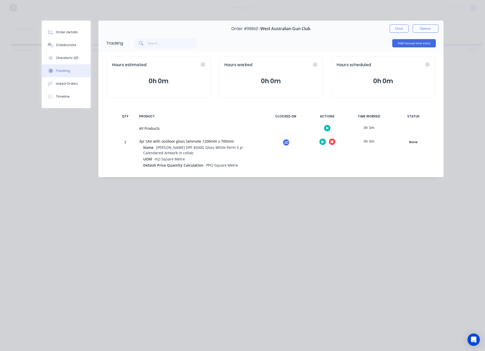
click at [334, 142] on button "button" at bounding box center [332, 142] width 6 height 6
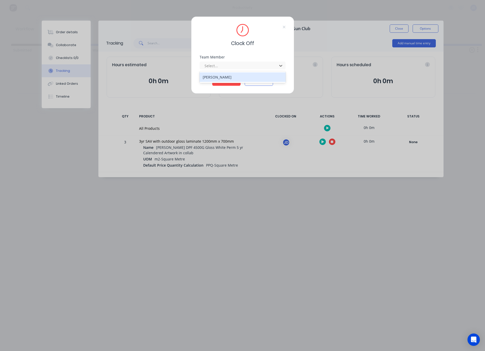
drag, startPoint x: 248, startPoint y: 66, endPoint x: 203, endPoint y: 79, distance: 46.2
click at [247, 66] on div at bounding box center [239, 66] width 71 height 6
click at [202, 79] on div "[PERSON_NAME]" at bounding box center [243, 77] width 86 height 10
click at [218, 83] on button "Clock Off" at bounding box center [226, 82] width 28 height 8
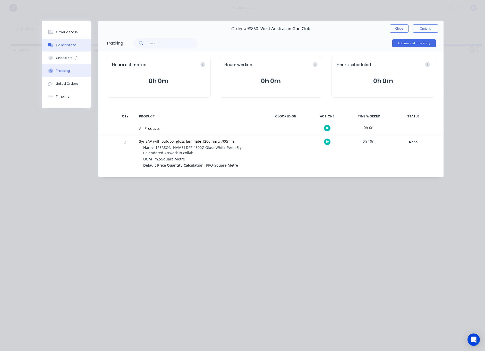
click at [54, 46] on div at bounding box center [51, 45] width 8 height 5
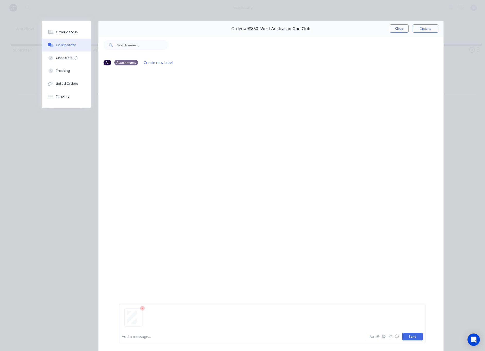
click at [412, 335] on button "Send" at bounding box center [412, 337] width 20 height 8
click at [397, 27] on button "Close" at bounding box center [399, 28] width 19 height 8
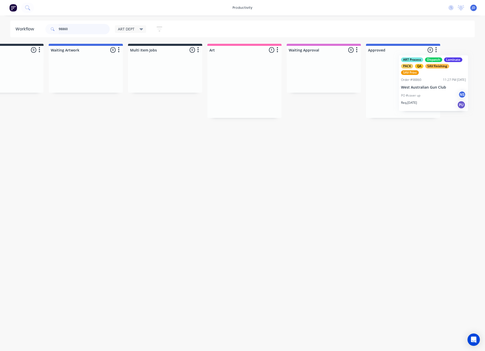
scroll to position [0, 69]
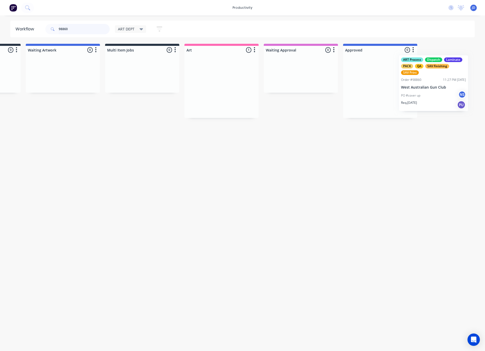
drag, startPoint x: 335, startPoint y: 80, endPoint x: 417, endPoint y: 83, distance: 82.2
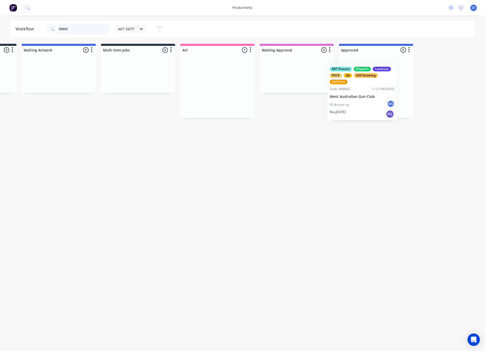
drag, startPoint x: 270, startPoint y: 81, endPoint x: 347, endPoint y: 84, distance: 77.3
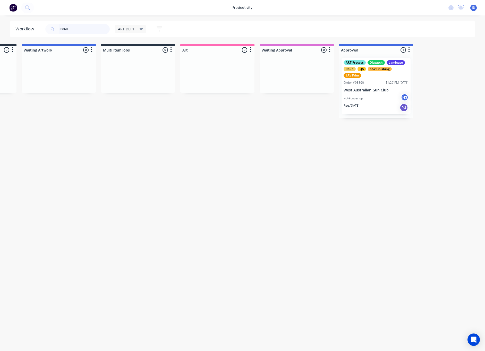
drag, startPoint x: 74, startPoint y: 28, endPoint x: 57, endPoint y: 27, distance: 17.5
click at [57, 27] on div "98860" at bounding box center [77, 29] width 64 height 10
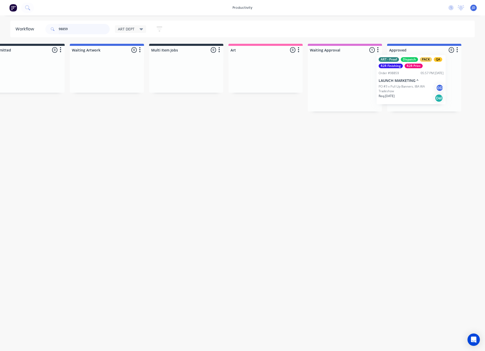
drag, startPoint x: 347, startPoint y: 91, endPoint x: 393, endPoint y: 88, distance: 45.7
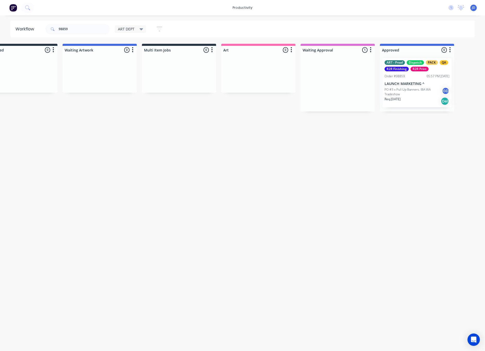
click at [400, 91] on div at bounding box center [417, 82] width 74 height 57
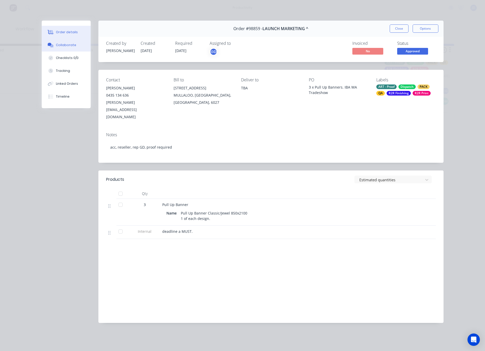
click at [58, 44] on div "Collaborate" at bounding box center [66, 45] width 20 height 5
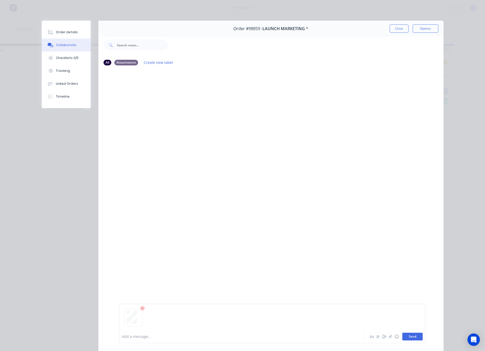
click at [406, 336] on button "Send" at bounding box center [412, 337] width 20 height 8
drag, startPoint x: 401, startPoint y: 30, endPoint x: 423, endPoint y: 52, distance: 31.5
click at [401, 30] on button "Close" at bounding box center [399, 28] width 19 height 8
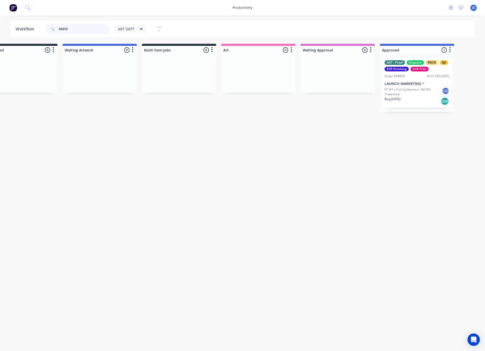
drag, startPoint x: 74, startPoint y: 29, endPoint x: 52, endPoint y: 29, distance: 22.2
click at [52, 29] on div "98859" at bounding box center [77, 29] width 64 height 10
type input "98848"
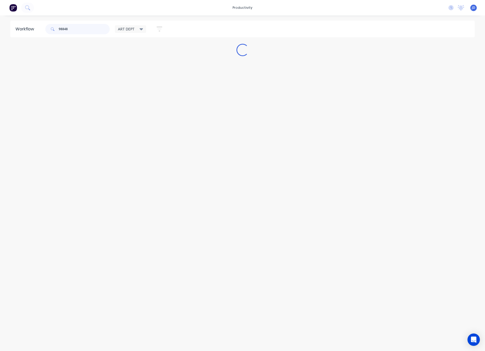
scroll to position [0, 0]
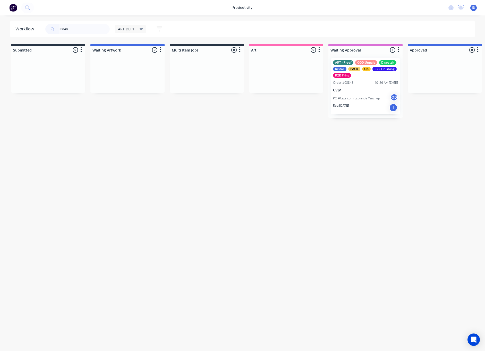
click at [346, 102] on div "PO #Capricorn Esplande Yanchep GD" at bounding box center [365, 98] width 65 height 10
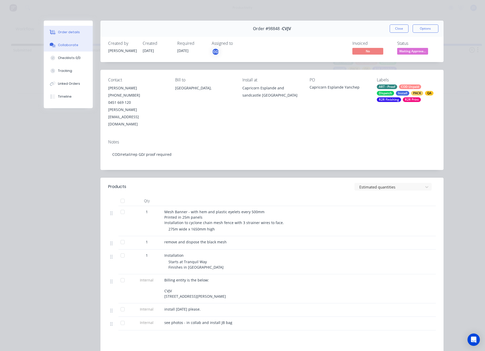
click at [69, 44] on div "Collaborate" at bounding box center [68, 45] width 20 height 5
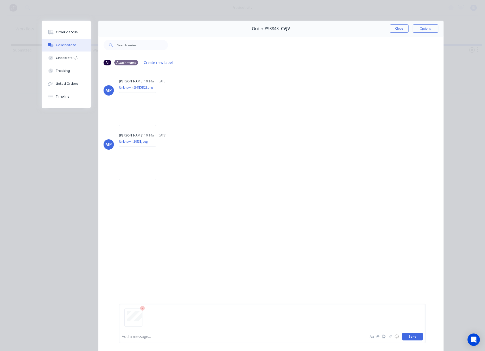
click at [408, 335] on button "Send" at bounding box center [412, 337] width 20 height 8
drag, startPoint x: 402, startPoint y: 27, endPoint x: 398, endPoint y: 29, distance: 4.0
click at [402, 27] on button "Close" at bounding box center [399, 28] width 19 height 8
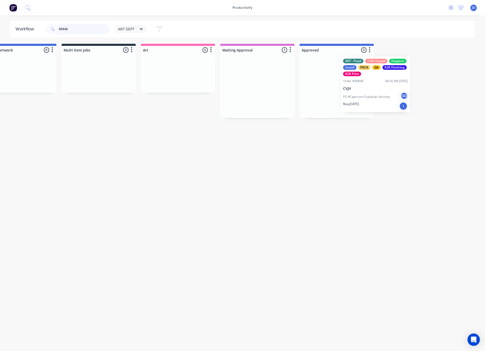
scroll to position [0, 110]
drag, startPoint x: 346, startPoint y: 87, endPoint x: 347, endPoint y: 83, distance: 3.3
